Goal: Task Accomplishment & Management: Use online tool/utility

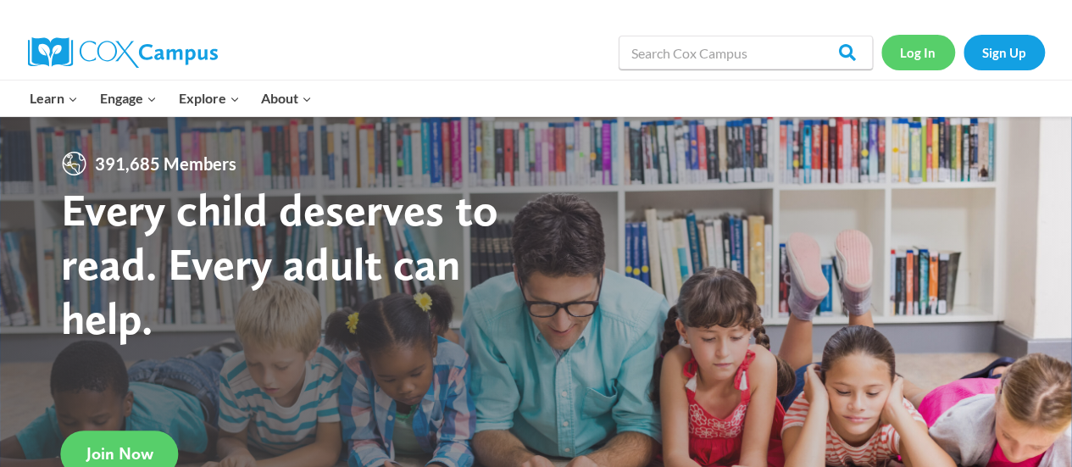
click at [918, 48] on link "Log In" at bounding box center [918, 52] width 74 height 35
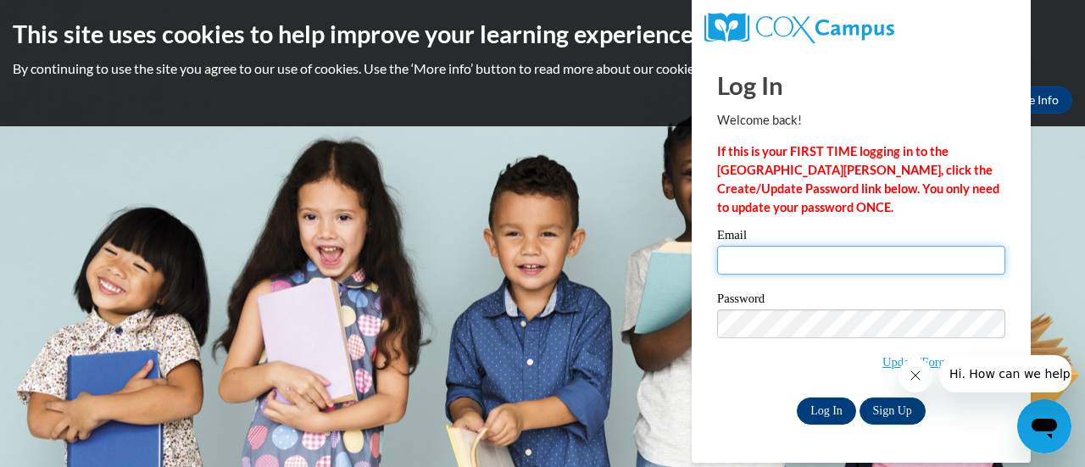
type input "bloddeb@sdmfschools.org"
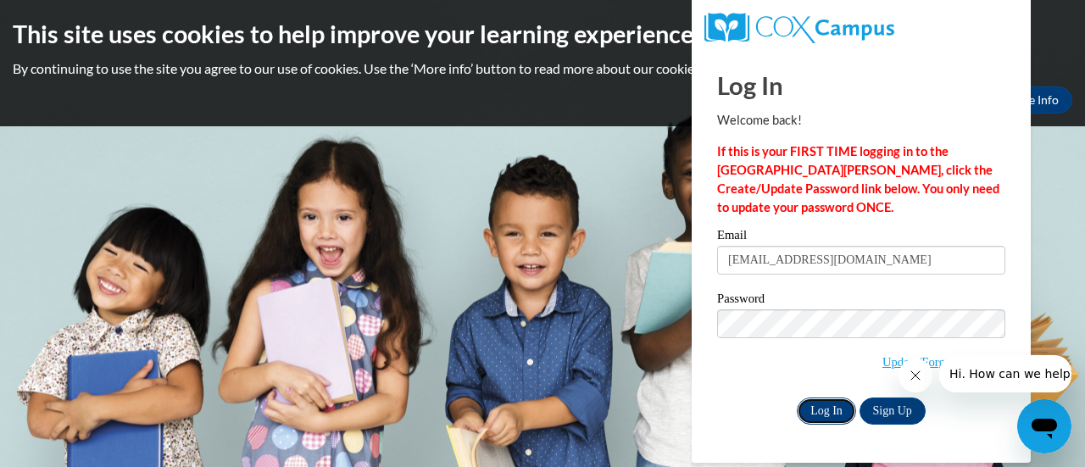
click at [830, 413] on input "Log In" at bounding box center [826, 410] width 59 height 27
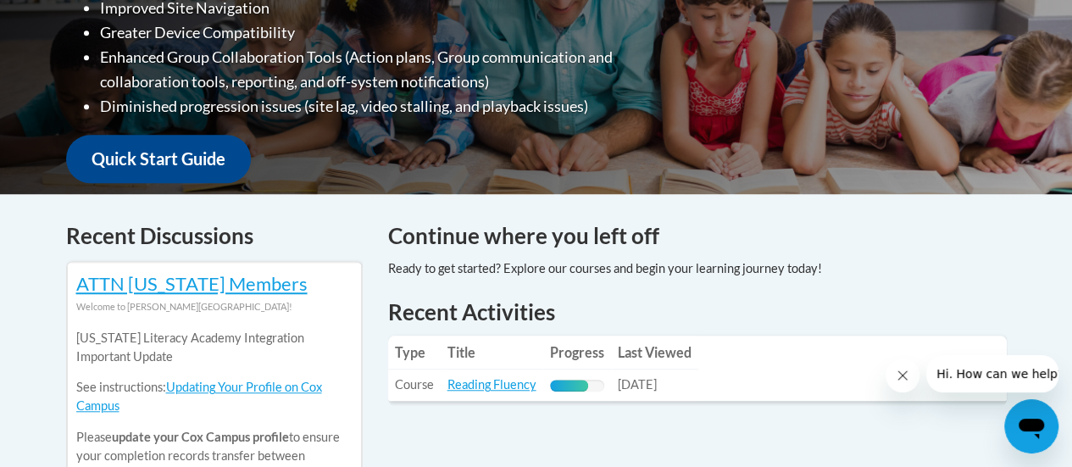
scroll to position [540, 0]
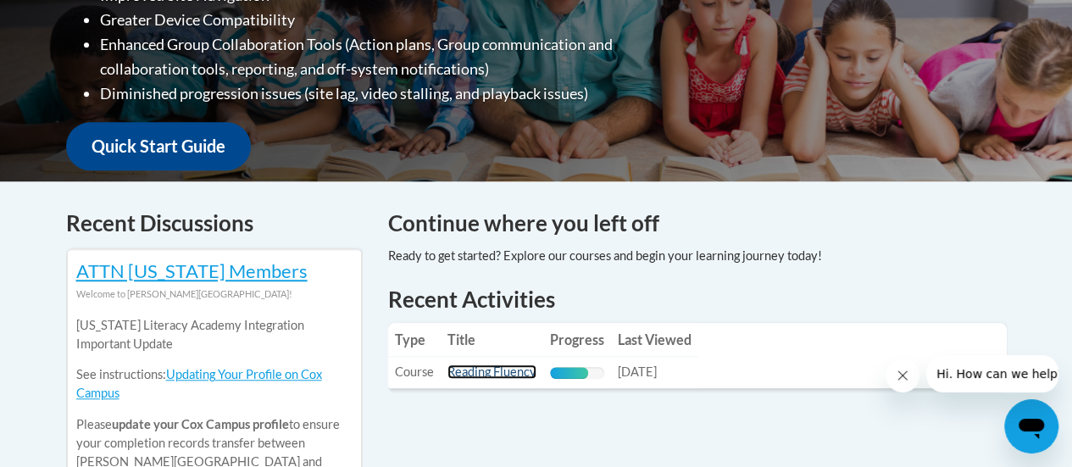
click at [471, 370] on link "Reading Fluency" at bounding box center [491, 371] width 89 height 14
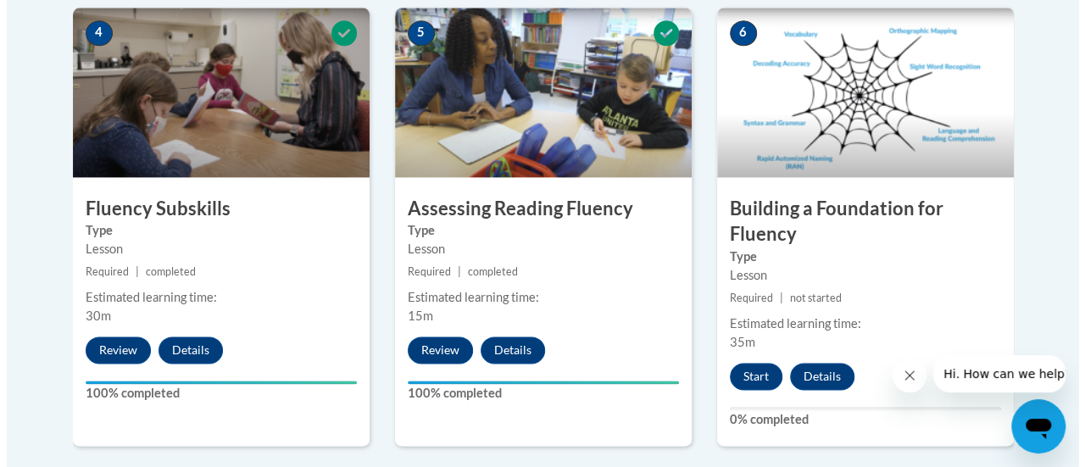
scroll to position [1061, 0]
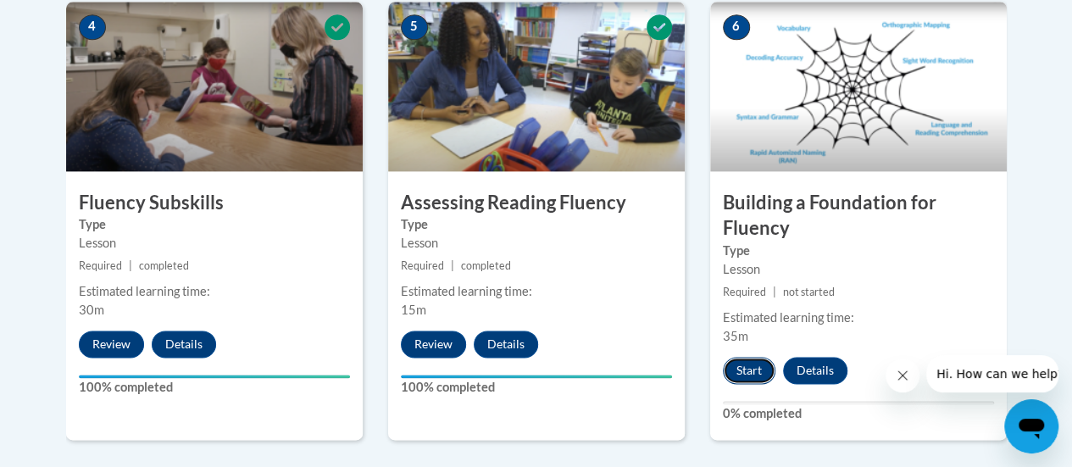
click at [744, 367] on button "Start" at bounding box center [749, 370] width 53 height 27
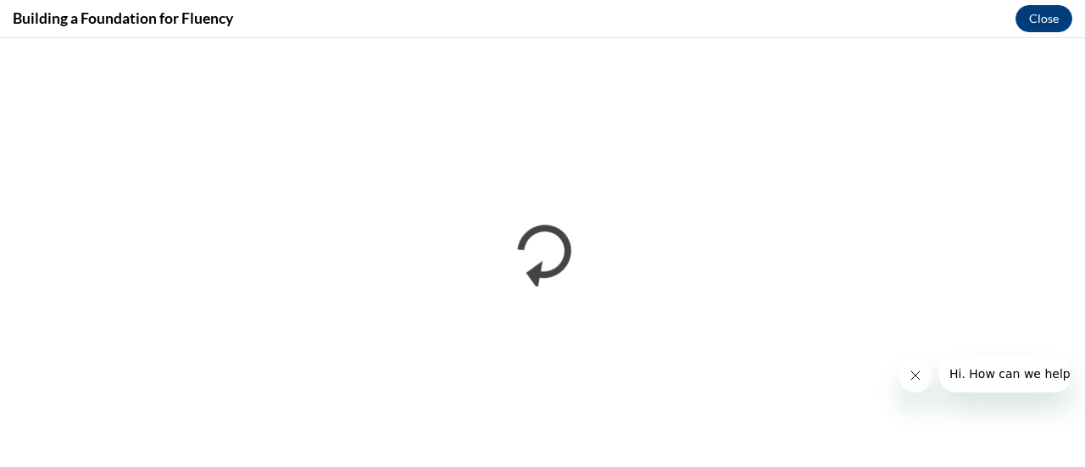
scroll to position [0, 0]
